Goal: Understand process/instructions: Learn how to perform a task or action

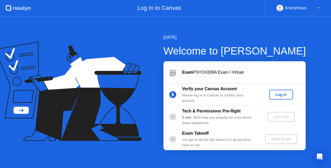
click at [281, 95] on div "Log In" at bounding box center [280, 94] width 19 height 4
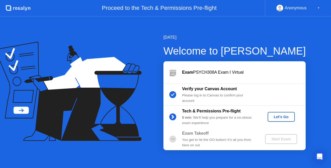
click at [275, 115] on div "Let's Go" at bounding box center [280, 117] width 23 height 4
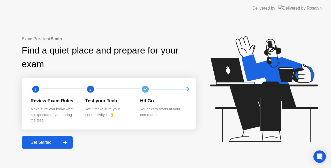
click at [66, 140] on div at bounding box center [65, 142] width 12 height 12
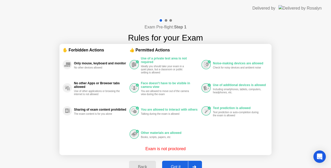
click at [195, 163] on div at bounding box center [194, 167] width 12 height 12
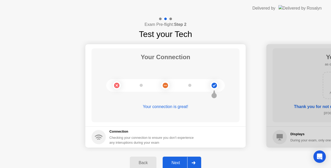
click at [180, 161] on div "Next" at bounding box center [175, 162] width 23 height 5
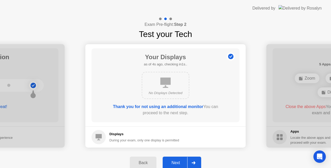
click at [181, 161] on div "Next" at bounding box center [175, 162] width 23 height 5
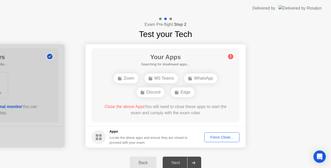
click at [181, 161] on div "Next" at bounding box center [175, 162] width 23 height 5
click at [195, 160] on div at bounding box center [193, 163] width 12 height 12
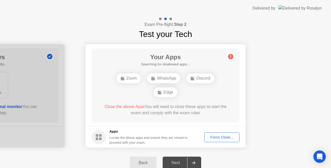
click at [193, 162] on icon at bounding box center [193, 162] width 4 height 3
click at [193, 164] on icon at bounding box center [193, 162] width 4 height 3
click at [175, 163] on div "Next" at bounding box center [175, 162] width 23 height 5
click at [193, 162] on icon at bounding box center [193, 162] width 4 height 3
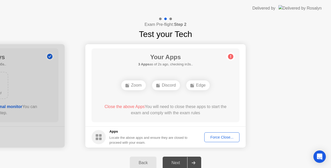
click at [137, 87] on div "Zoom" at bounding box center [133, 85] width 25 height 10
click at [172, 85] on div "Discord" at bounding box center [166, 85] width 28 height 10
